Goal: Obtain resource: Obtain resource

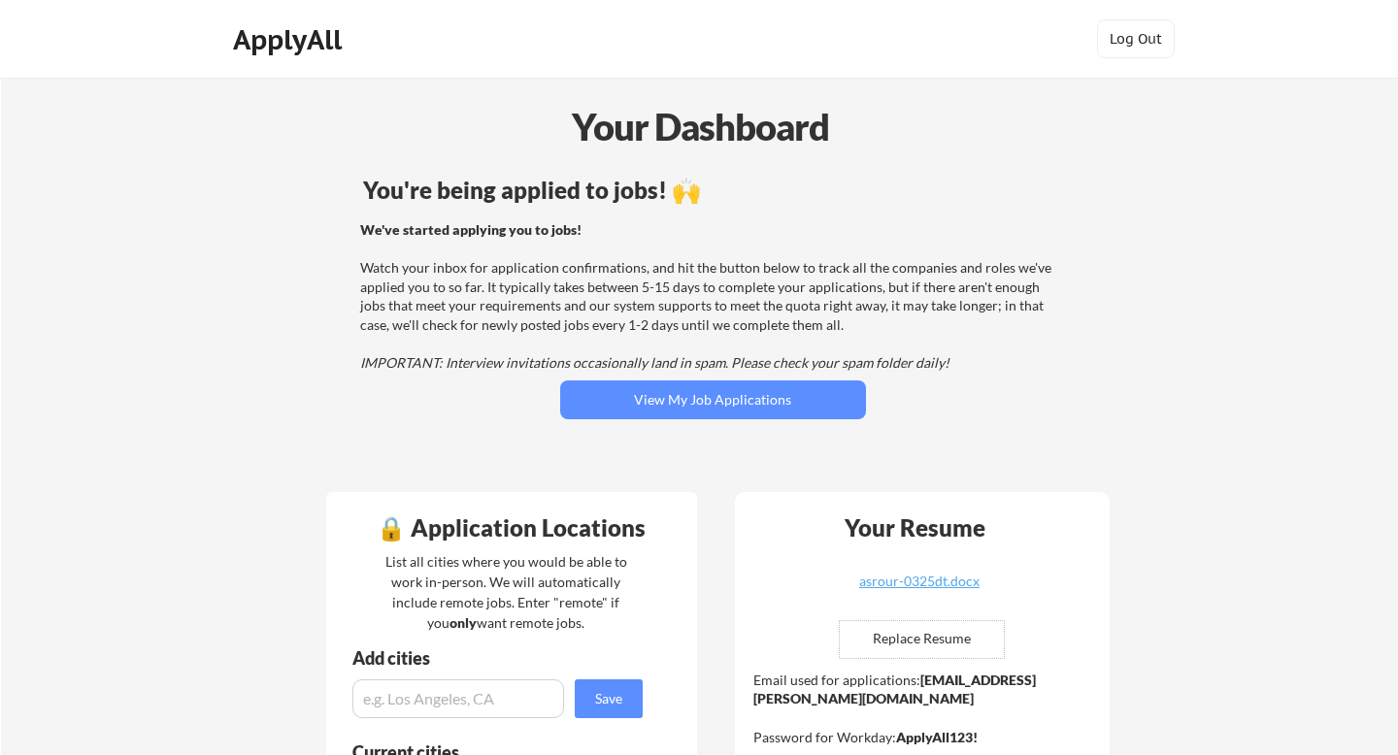
scroll to position [238, 0]
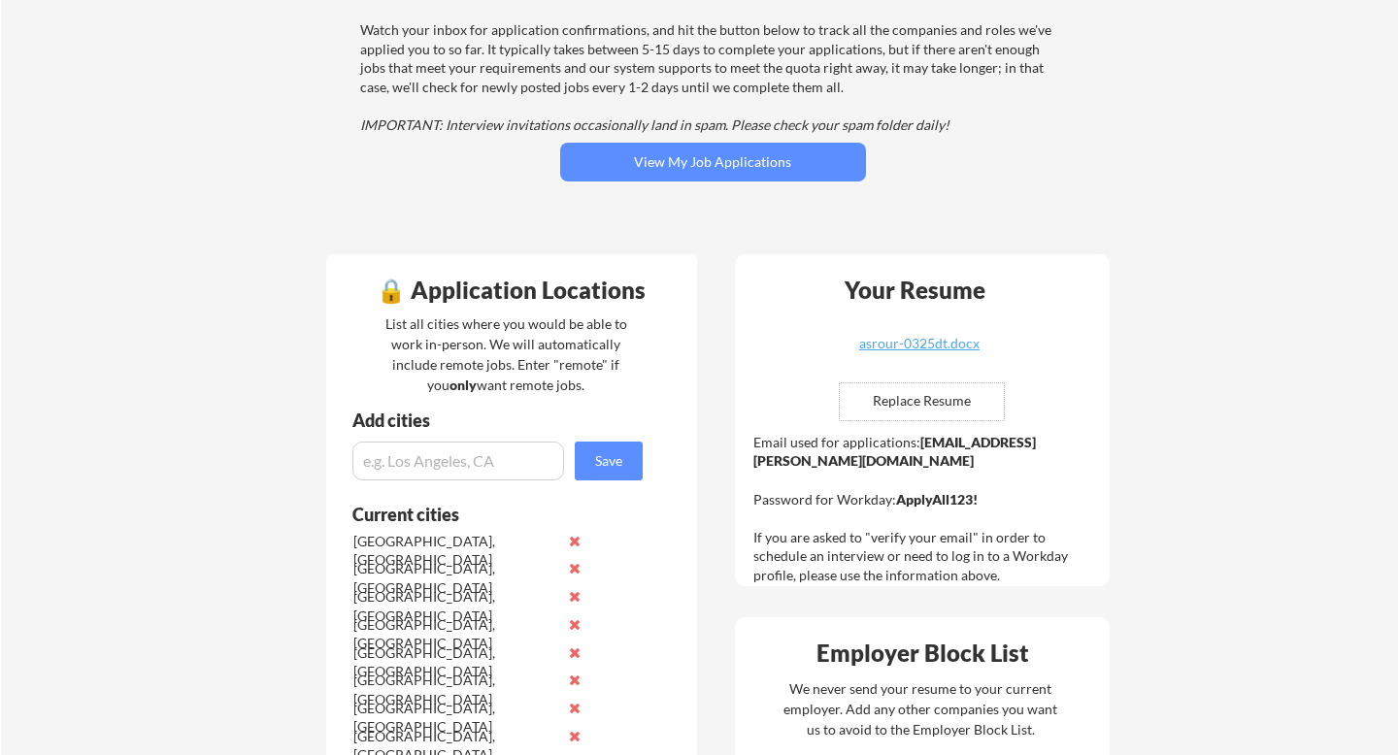
click at [934, 412] on input "file" at bounding box center [922, 401] width 164 height 37
type input "C:\fakepath\AliSrour_0825Exp.docx"
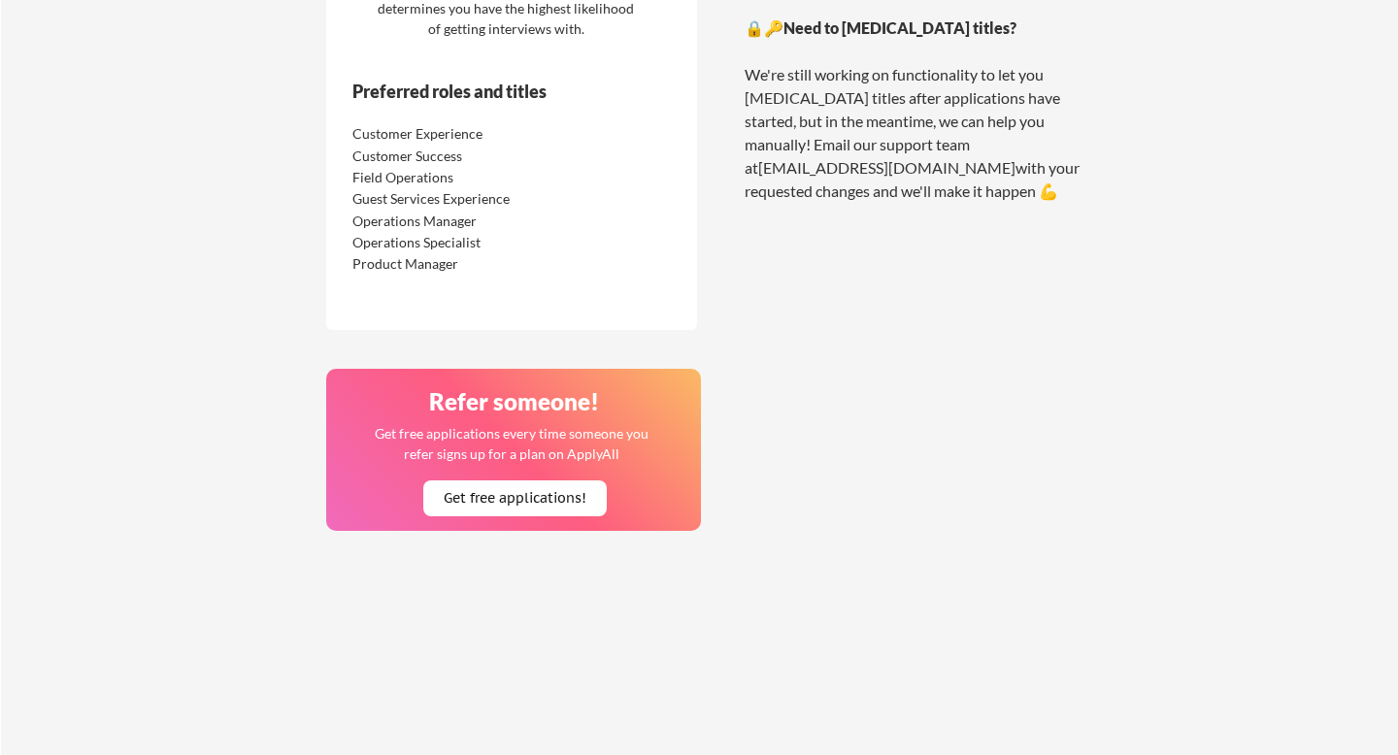
scroll to position [1626, 0]
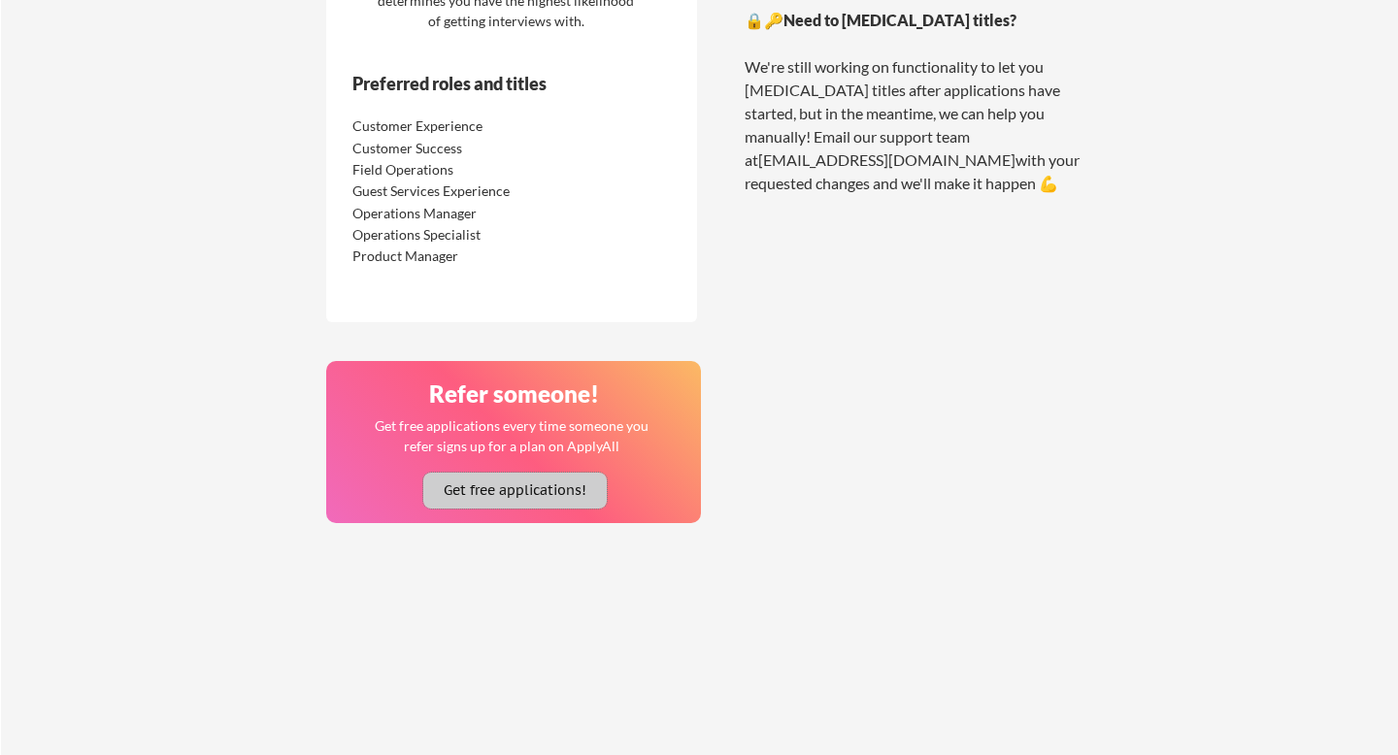
click at [497, 500] on button "Get free applications!" at bounding box center [514, 491] width 183 height 36
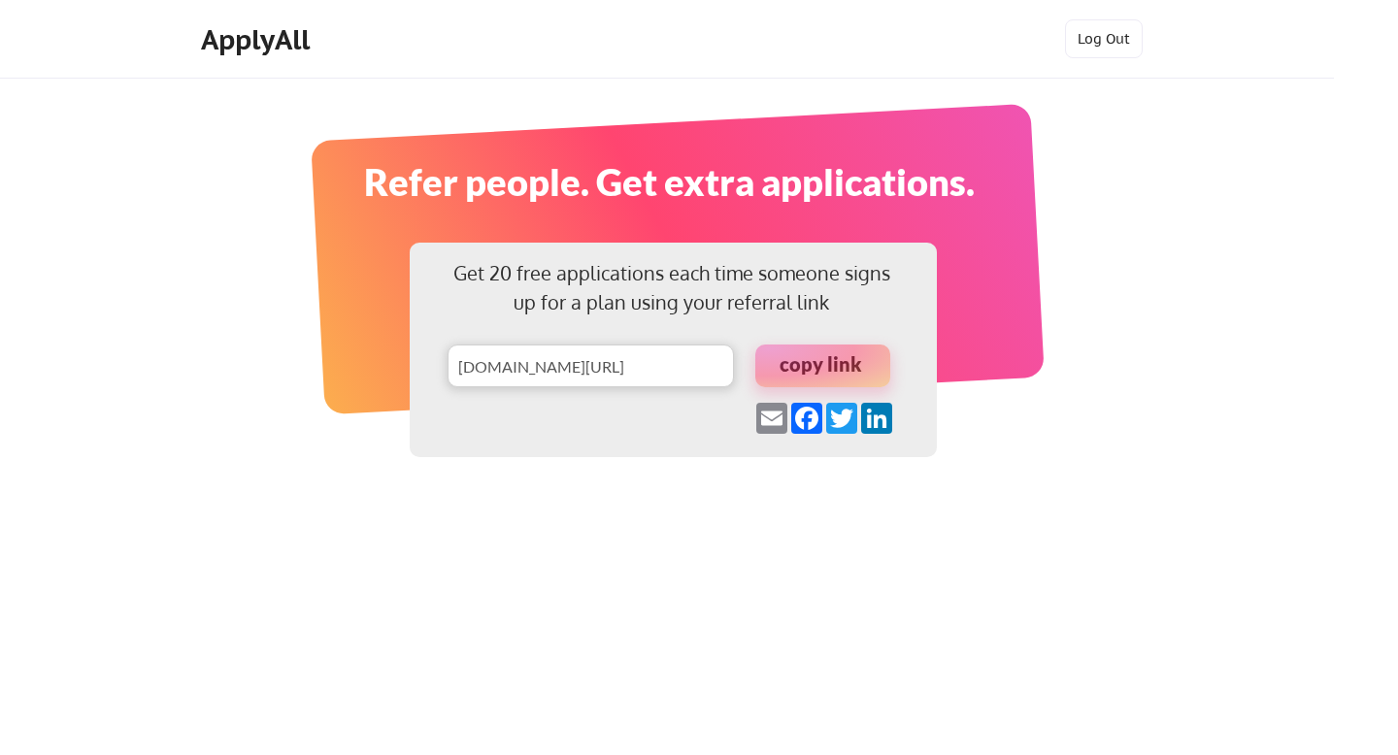
click at [796, 369] on div at bounding box center [822, 366] width 135 height 43
click at [575, 382] on input "input" at bounding box center [591, 366] width 286 height 43
